Goal: Task Accomplishment & Management: Complete application form

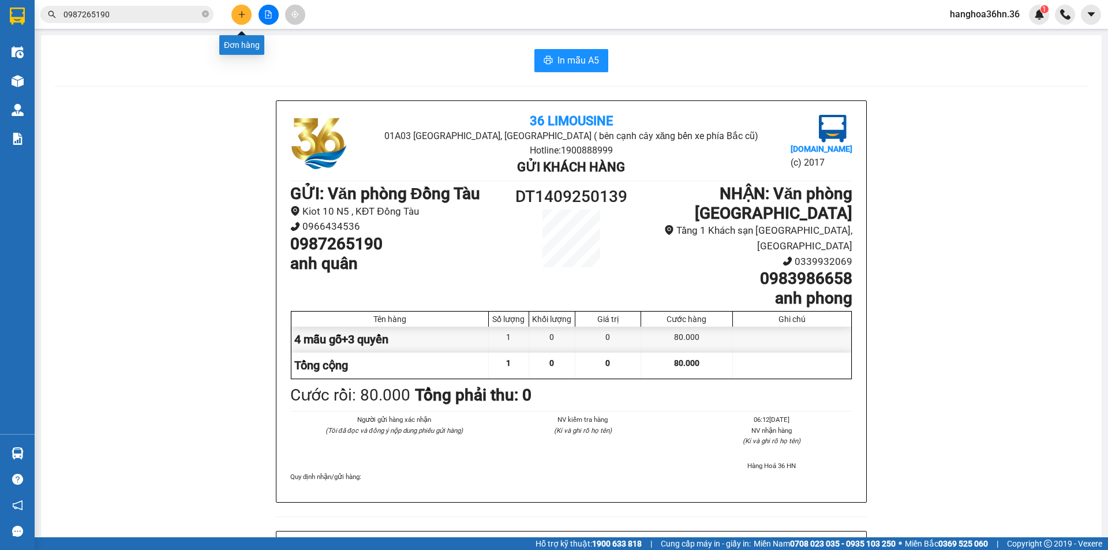
click at [246, 20] on button at bounding box center [242, 15] width 20 height 20
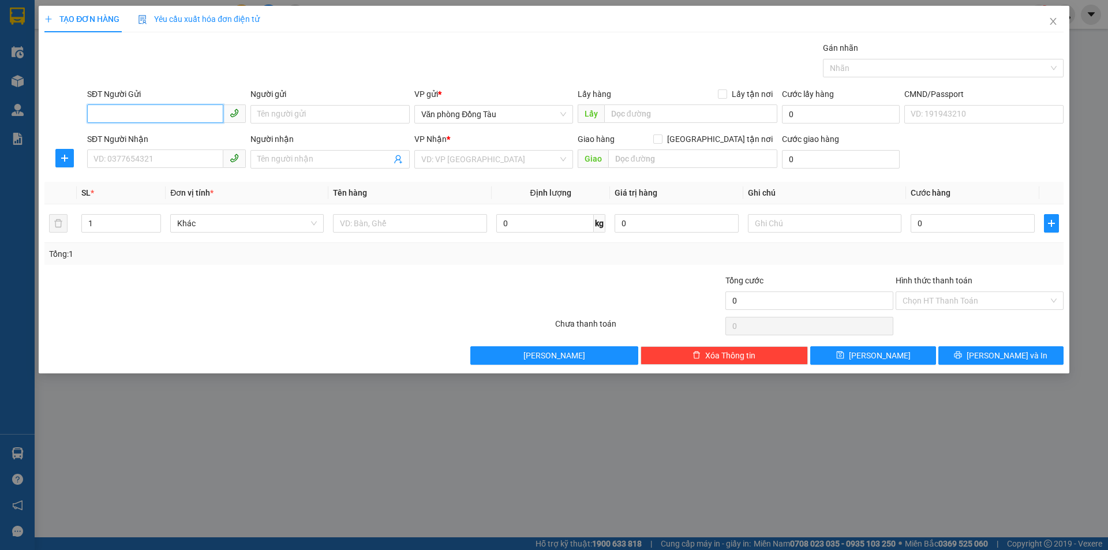
click at [137, 116] on input "SĐT Người Gửi" at bounding box center [155, 113] width 136 height 18
click at [163, 113] on input "SĐT Người Gửi" at bounding box center [155, 113] width 136 height 18
type input "0936118585"
click at [367, 113] on input "Người gửi" at bounding box center [330, 114] width 159 height 18
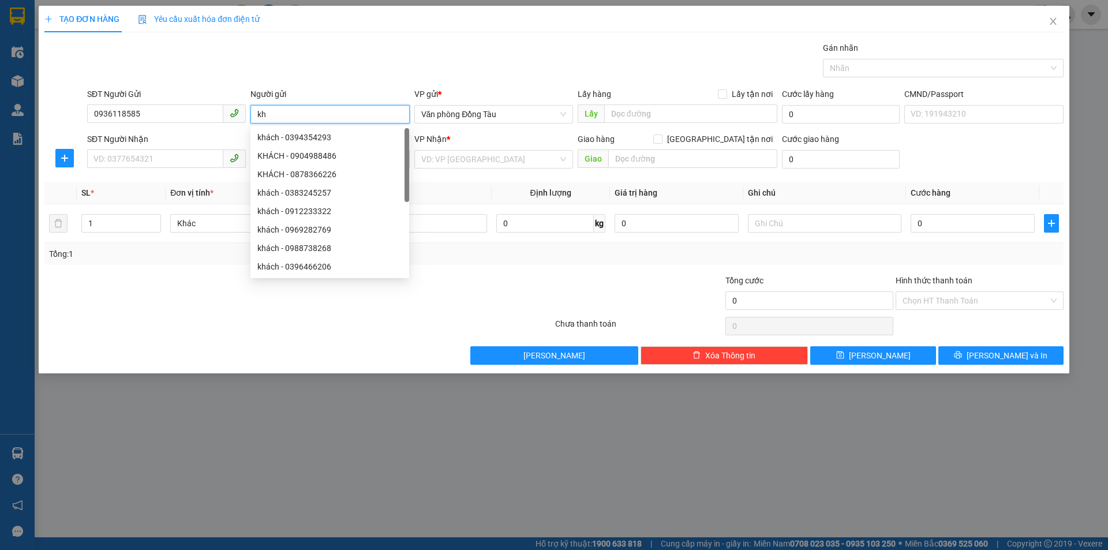
type input "k"
click at [166, 155] on input "SĐT Người Nhận" at bounding box center [155, 159] width 136 height 18
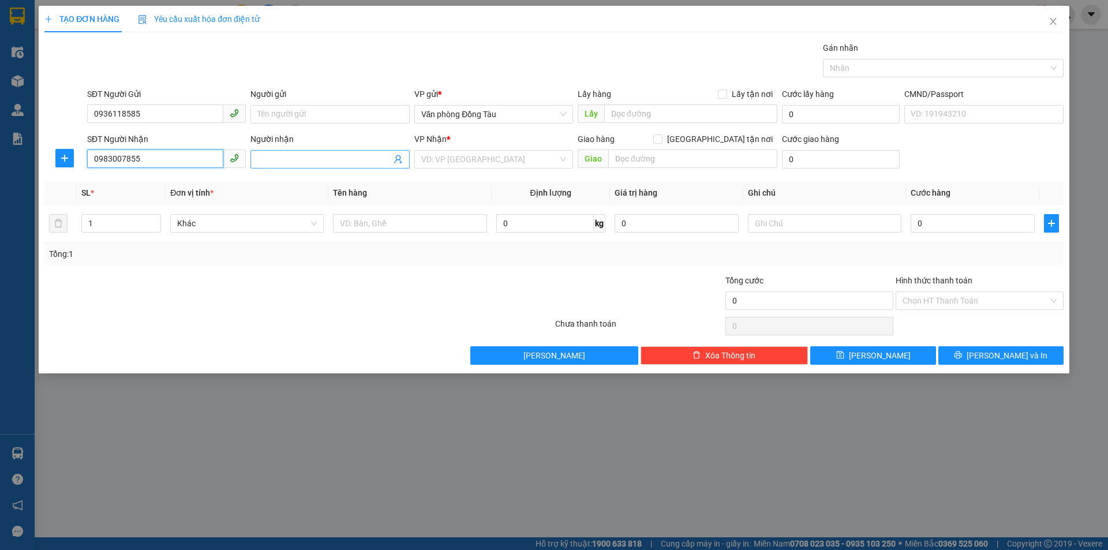
type input "0983007855"
click at [324, 156] on input "Người nhận" at bounding box center [323, 159] width 133 height 13
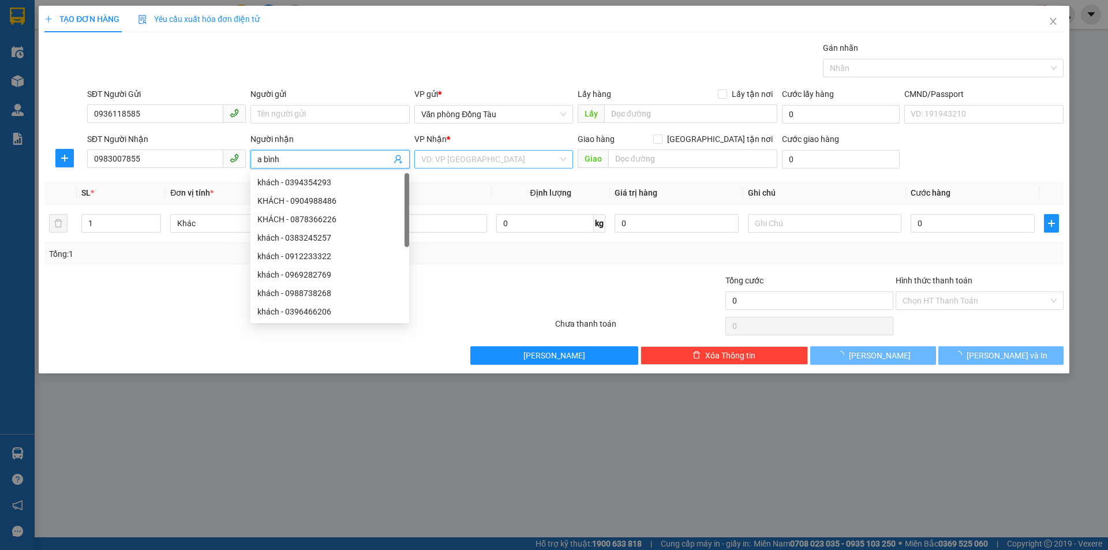
type input "a bình"
click at [478, 164] on input "search" at bounding box center [489, 159] width 137 height 17
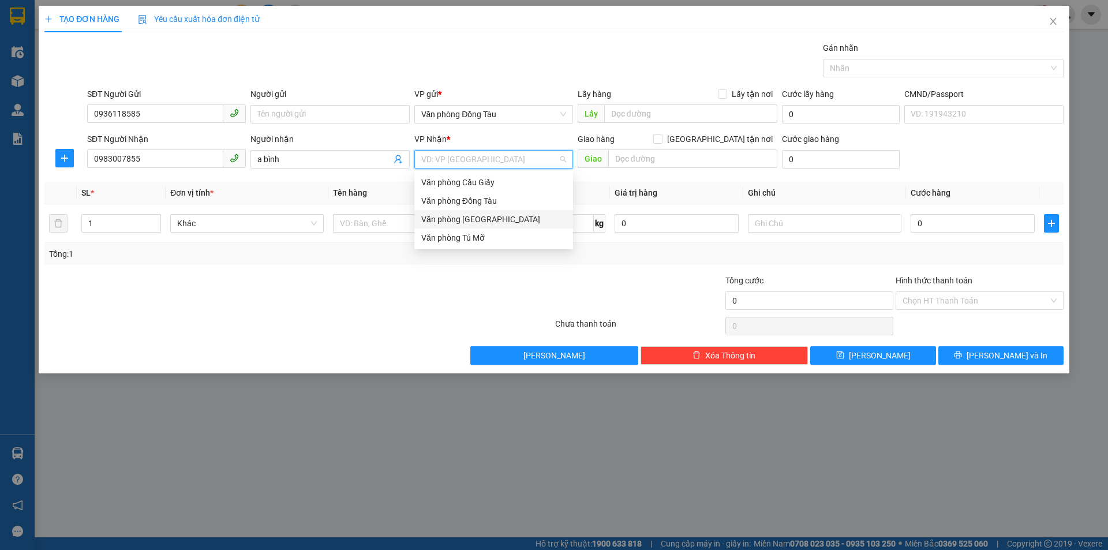
click at [493, 219] on div "Văn phòng [GEOGRAPHIC_DATA]" at bounding box center [493, 219] width 145 height 13
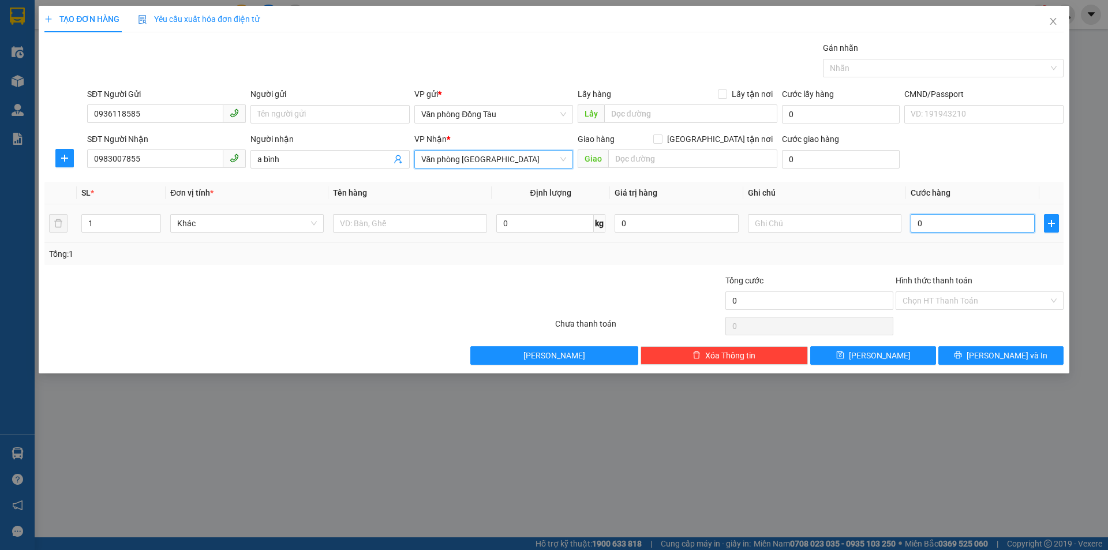
click at [983, 222] on input "0" at bounding box center [973, 223] width 124 height 18
type input "3"
type input "30"
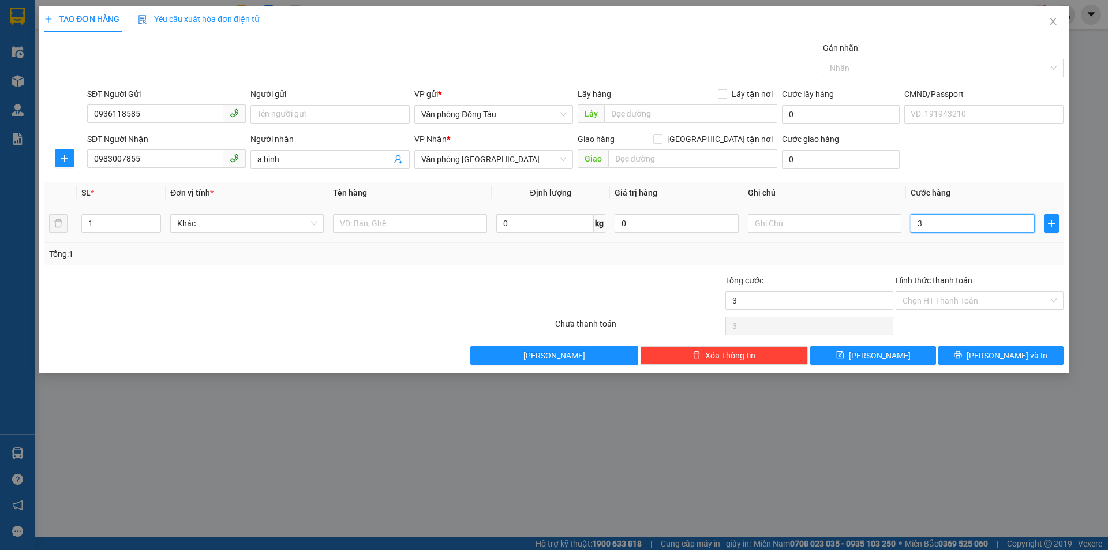
type input "30"
type input "300"
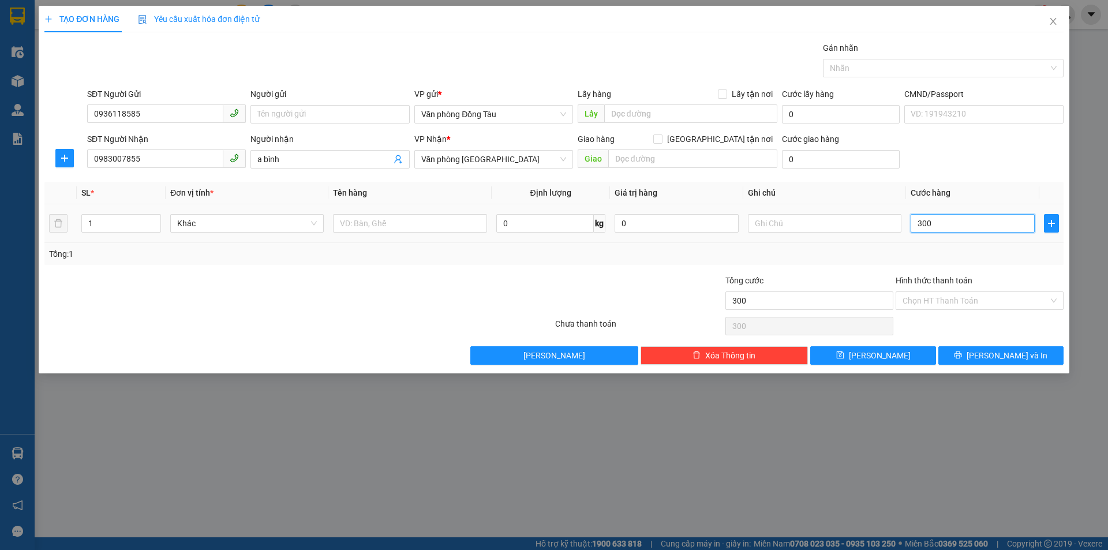
type input "3.000"
type input "30.000"
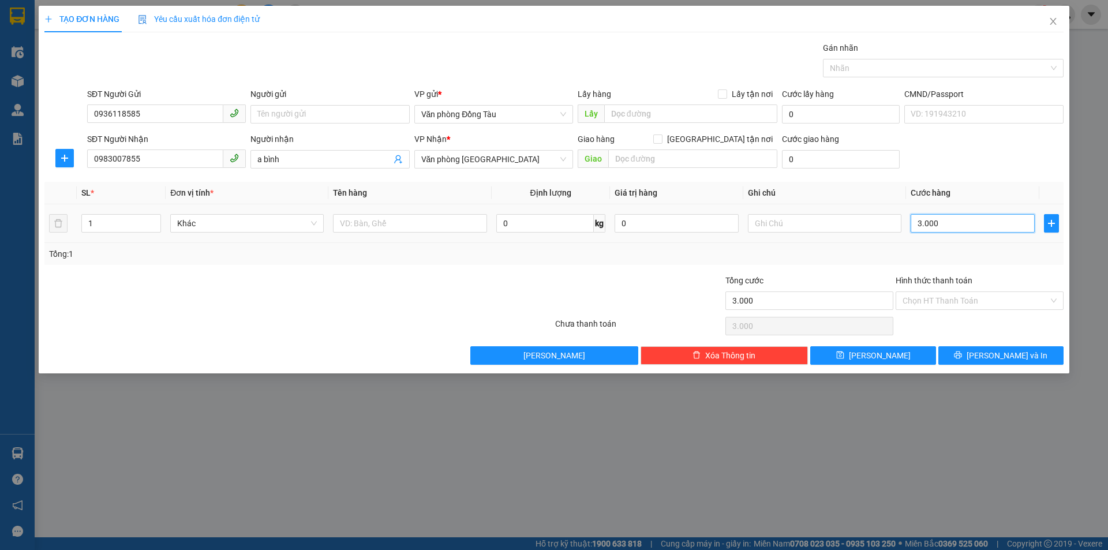
type input "30.000"
click at [996, 359] on span "[PERSON_NAME] và In" at bounding box center [1007, 355] width 81 height 13
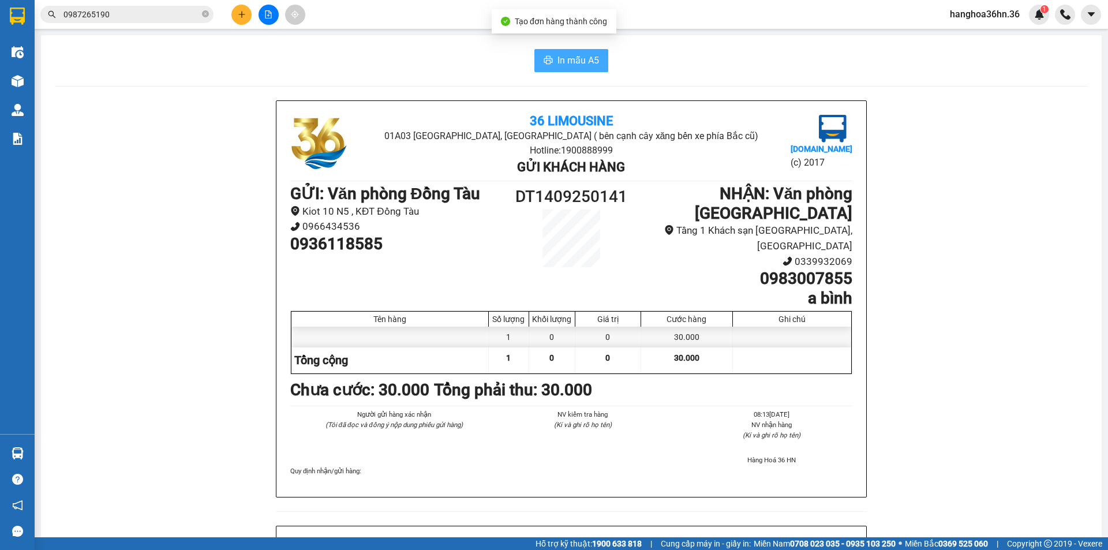
click at [555, 70] on button "In mẫu A5" at bounding box center [572, 60] width 74 height 23
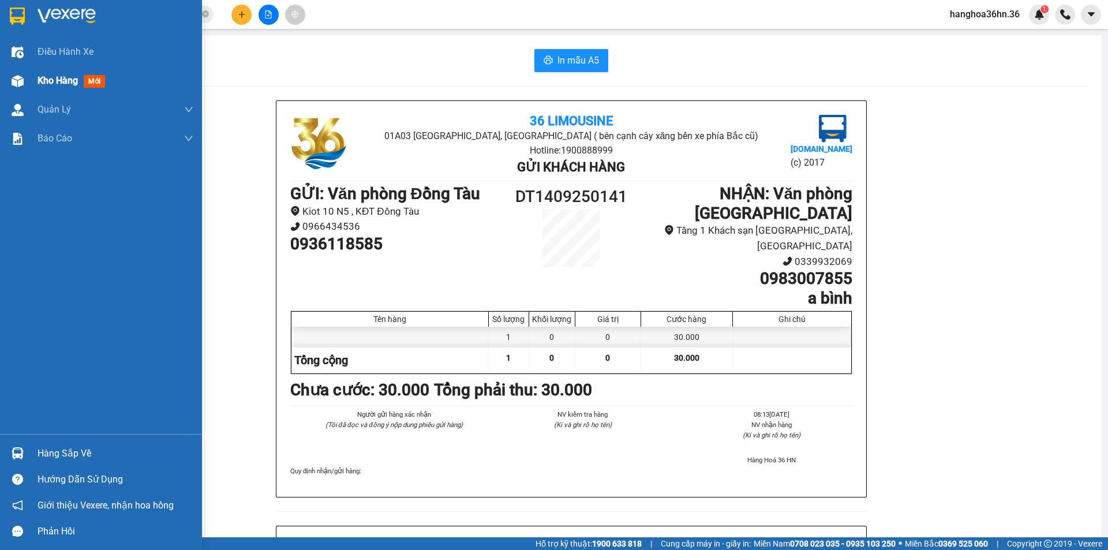
click at [45, 83] on span "Kho hàng" at bounding box center [58, 80] width 40 height 11
